Goal: Download file/media

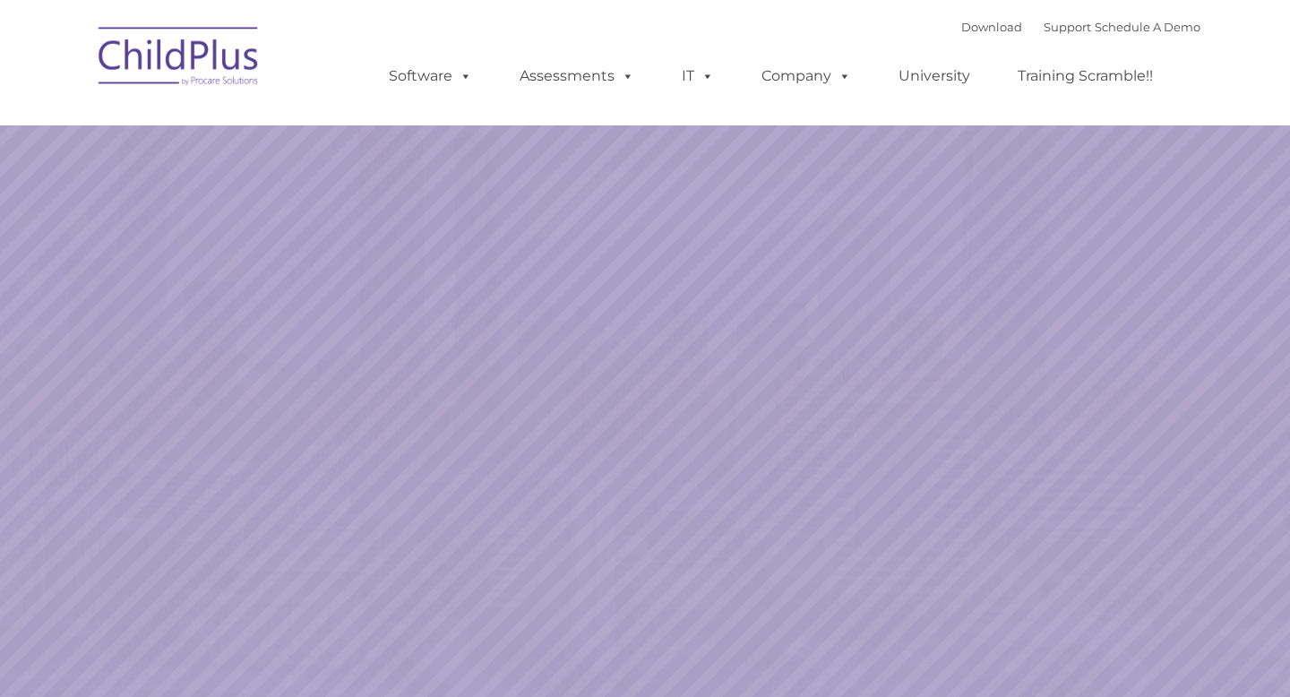
select select "MEDIUM"
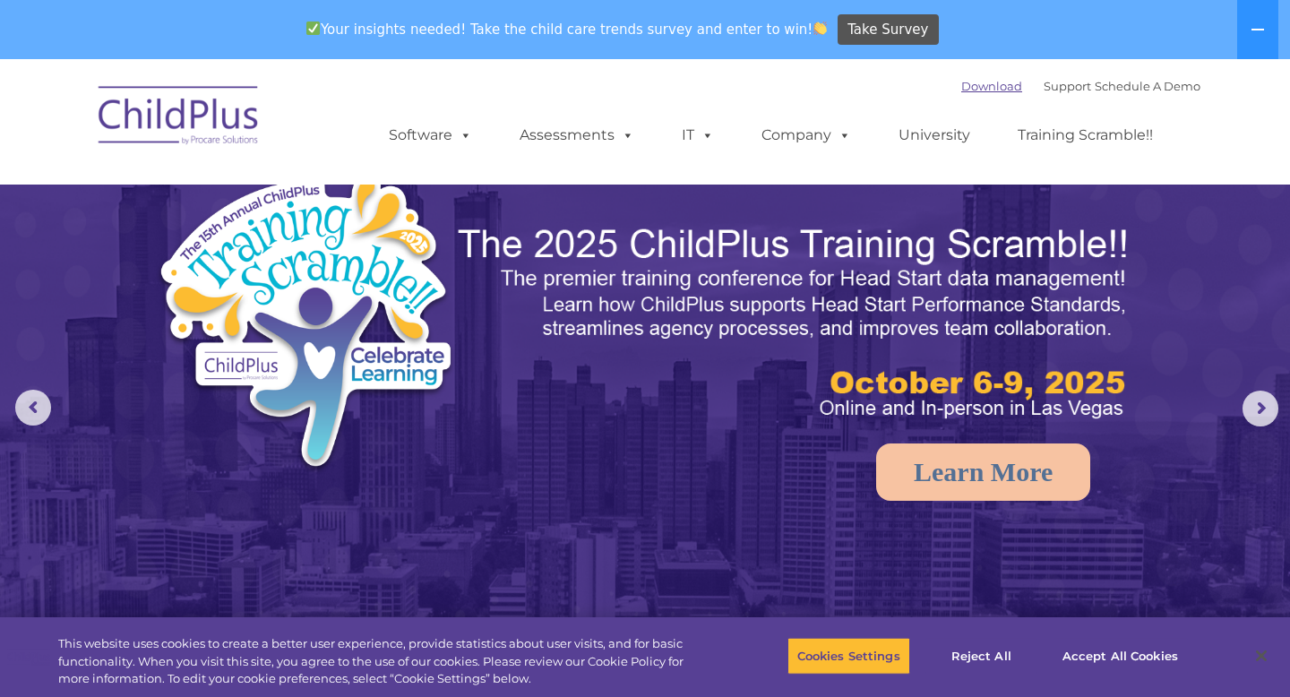
click at [975, 90] on link "Download" at bounding box center [991, 86] width 61 height 14
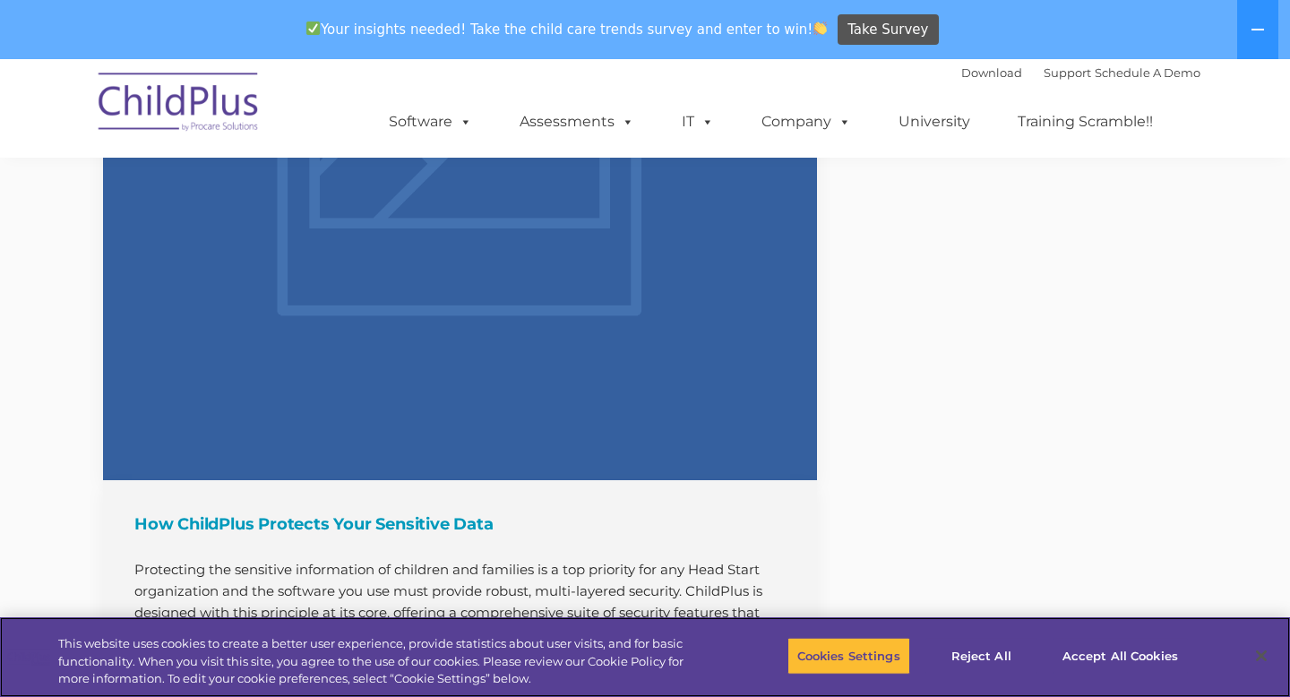
scroll to position [2241, 0]
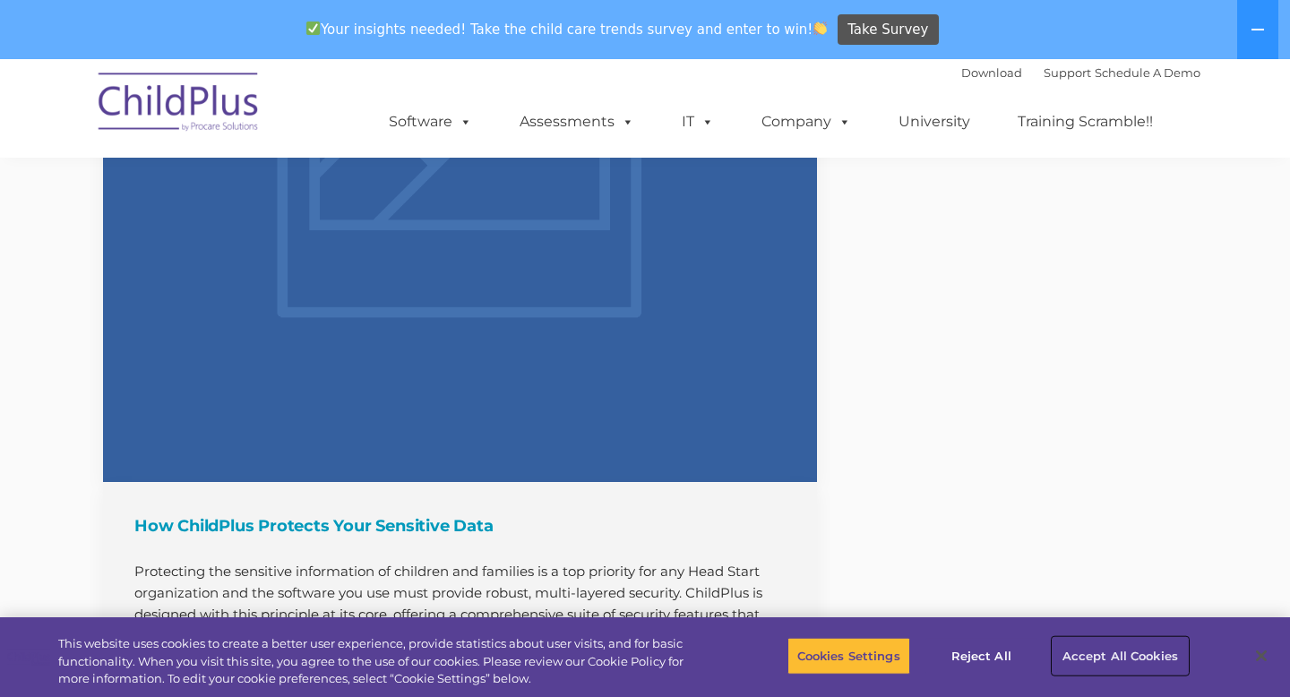
click at [1081, 666] on button "Accept All Cookies" at bounding box center [1119, 656] width 135 height 38
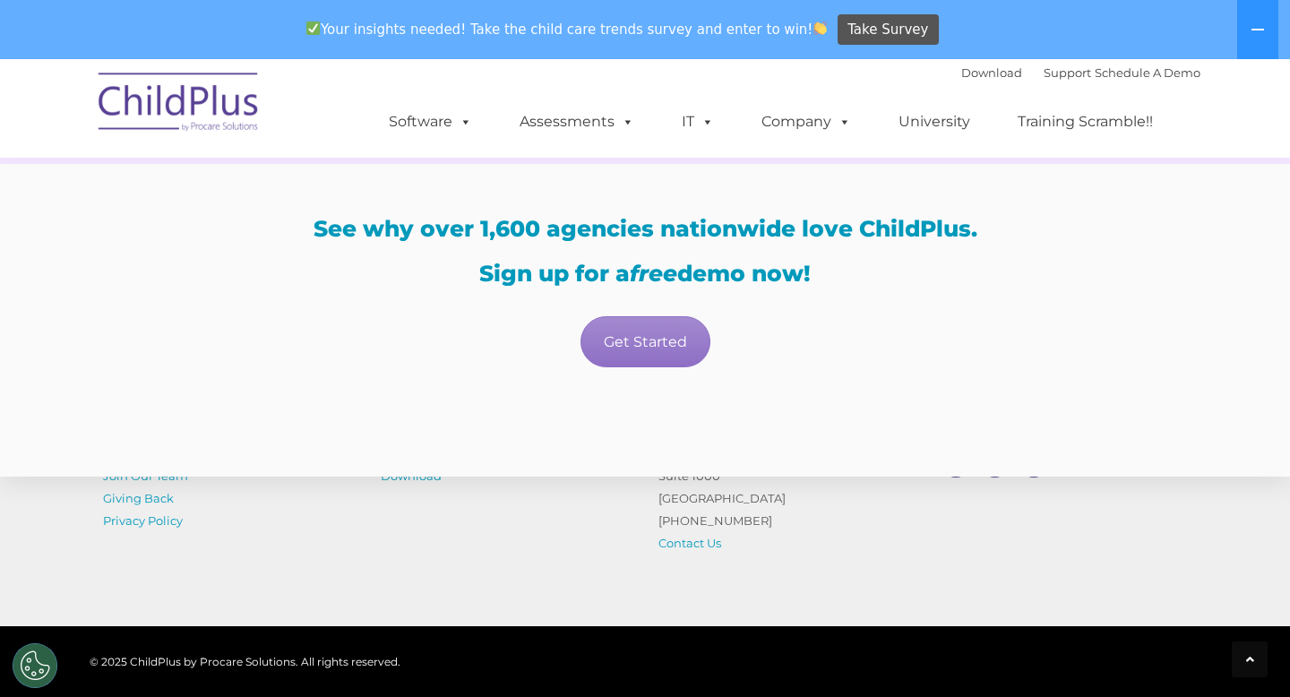
scroll to position [3758, 0]
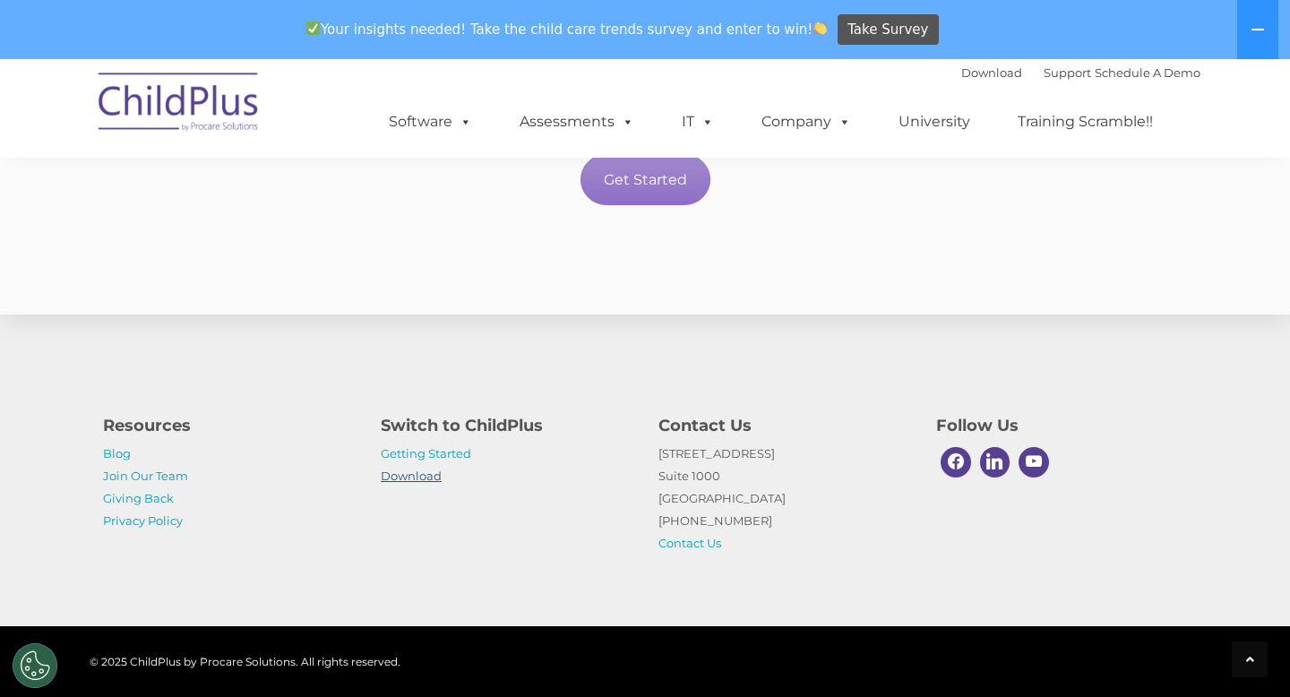
click at [422, 477] on link "Download" at bounding box center [411, 475] width 61 height 14
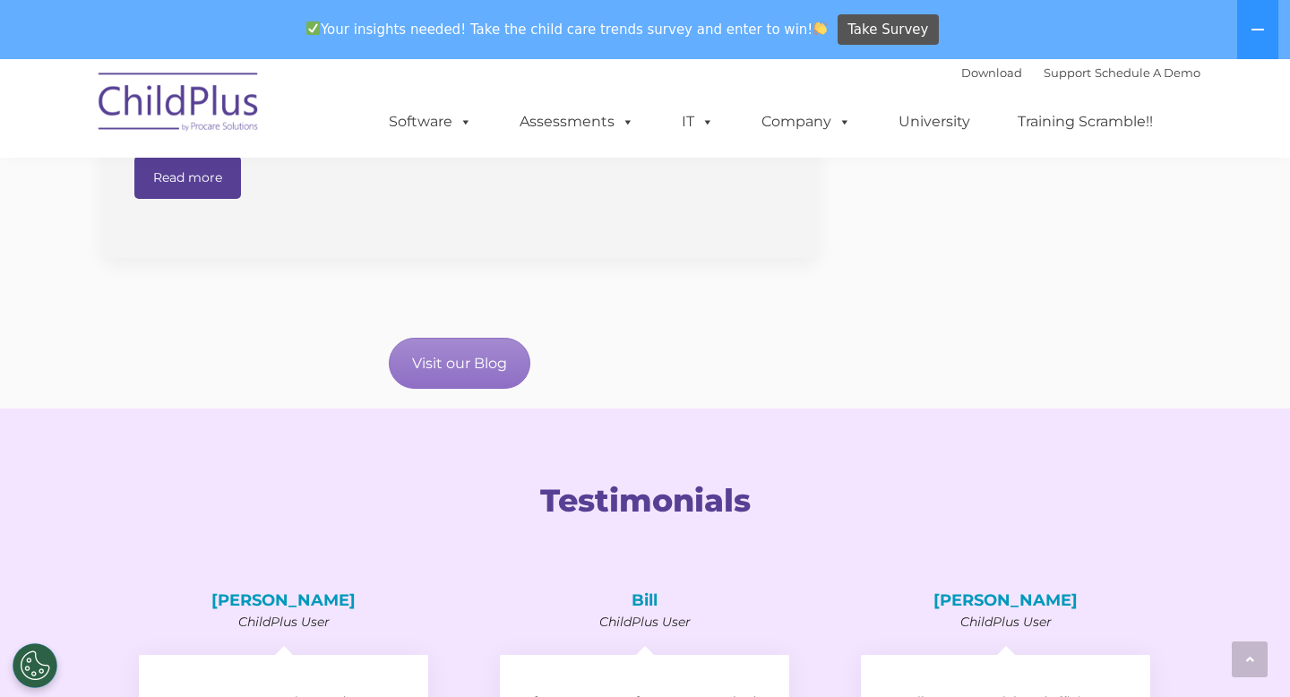
scroll to position [2814, 0]
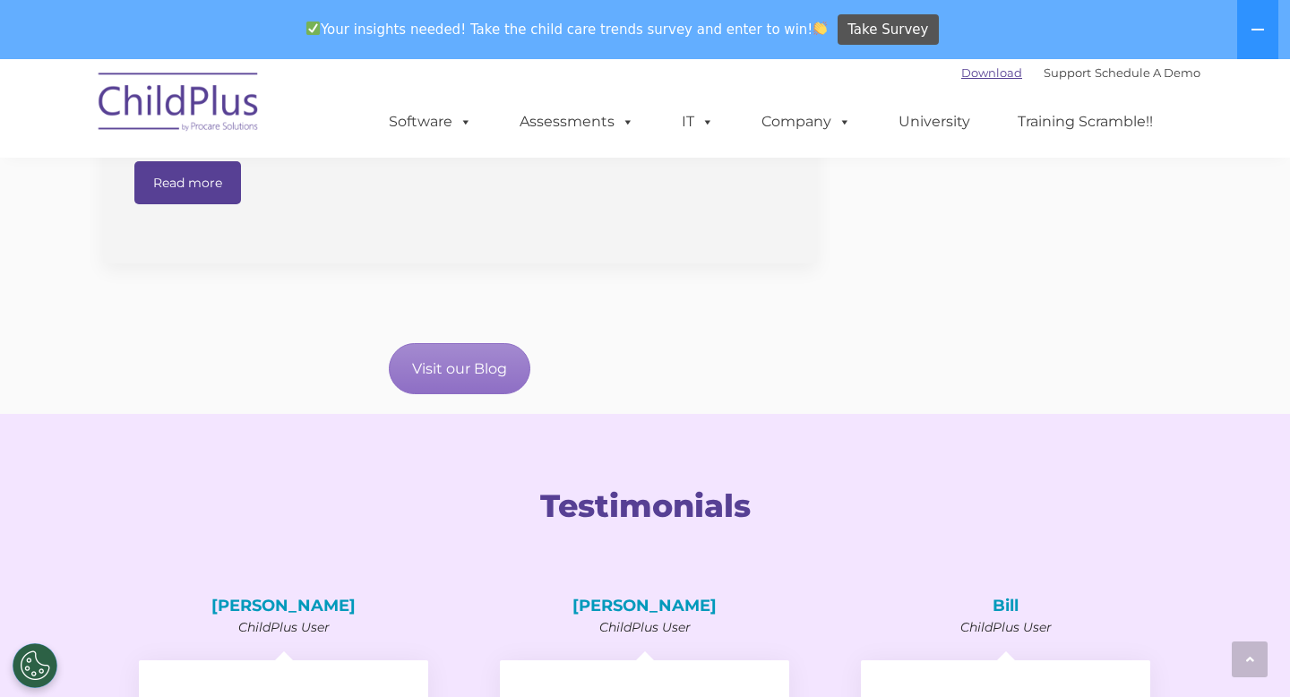
click at [982, 73] on link "Download" at bounding box center [991, 72] width 61 height 14
